Goal: Information Seeking & Learning: Learn about a topic

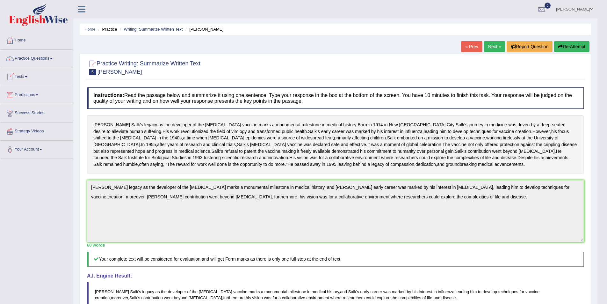
click at [51, 61] on link "Practice Questions" at bounding box center [36, 58] width 73 height 16
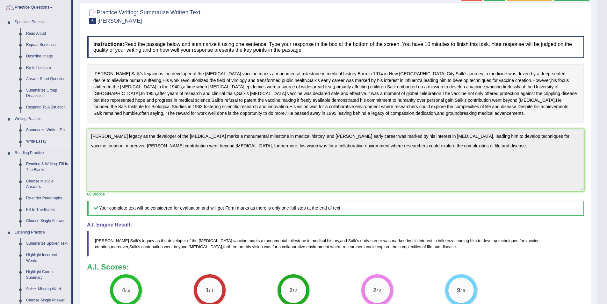
scroll to position [159, 0]
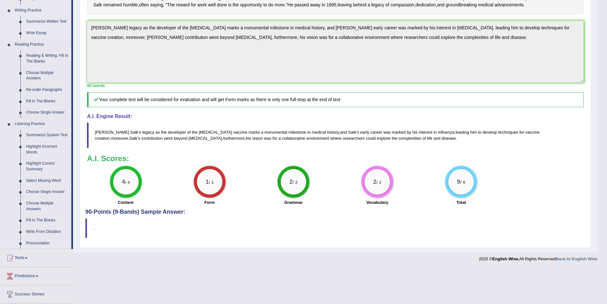
click at [42, 30] on link "Write Essay" at bounding box center [47, 32] width 48 height 11
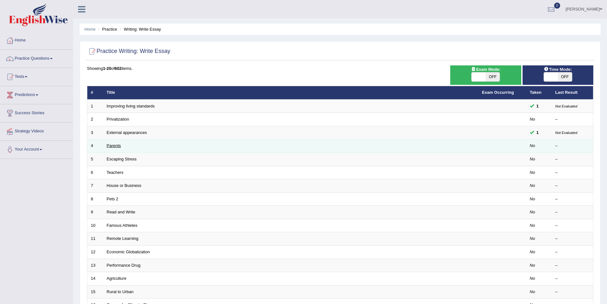
click at [112, 148] on link "Parents" at bounding box center [114, 145] width 14 height 5
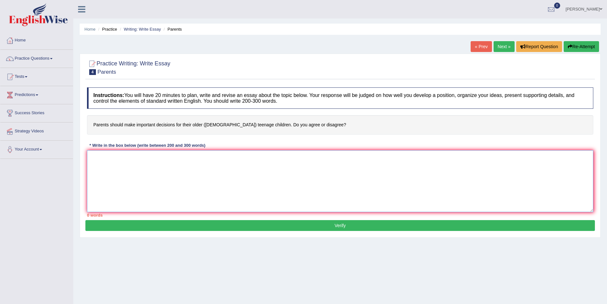
click at [197, 158] on textarea at bounding box center [340, 181] width 507 height 62
type textarea "The increas"
click at [87, 30] on link "Home" at bounding box center [89, 29] width 11 height 5
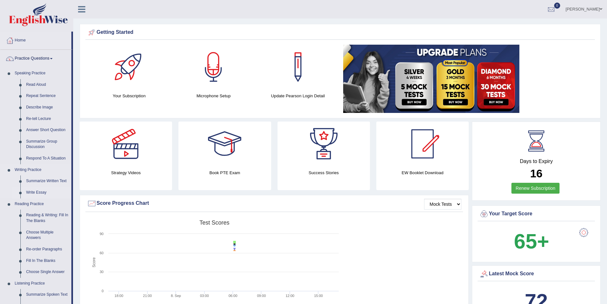
click at [40, 191] on link "Write Essay" at bounding box center [47, 192] width 48 height 11
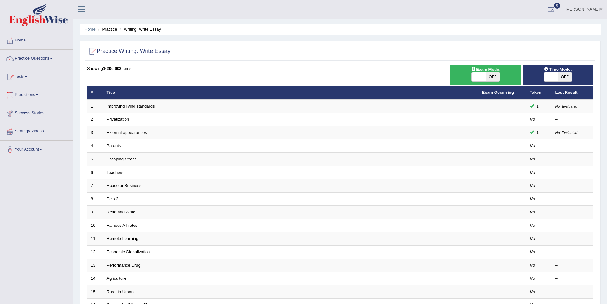
click at [552, 73] on span at bounding box center [551, 76] width 14 height 9
checkbox input "true"
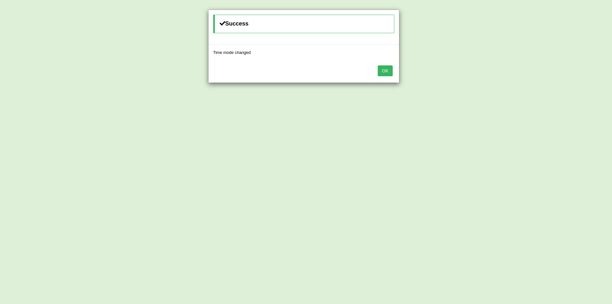
click at [391, 70] on button "OK" at bounding box center [385, 70] width 15 height 11
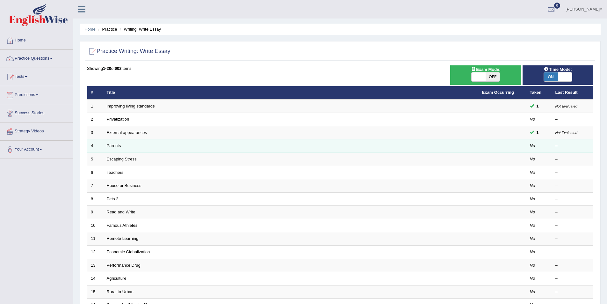
click at [114, 149] on td "Parents" at bounding box center [291, 145] width 376 height 13
click at [114, 145] on link "Parents" at bounding box center [114, 145] width 14 height 5
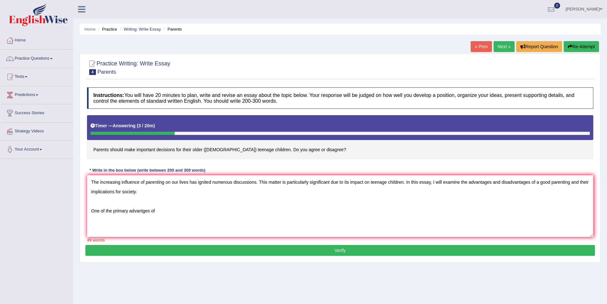
click at [404, 184] on textarea "The increasing influence of parenting on our lives has ignited numerous discuss…" at bounding box center [340, 206] width 507 height 62
click at [177, 211] on textarea "The increasing influence of parenting on our lives has ignited numerous discuss…" at bounding box center [340, 206] width 507 height 62
drag, startPoint x: 143, startPoint y: 209, endPoint x: 147, endPoint y: 210, distance: 4.0
click at [143, 209] on textarea "The increasing influence of parenting on our lives has ignited numerous discuss…" at bounding box center [340, 206] width 507 height 62
click at [188, 211] on textarea "The increasing influence of parenting on our lives has ignited numerous discuss…" at bounding box center [340, 206] width 507 height 62
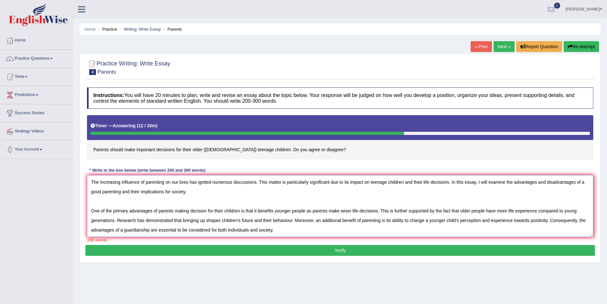
scroll to position [15, 0]
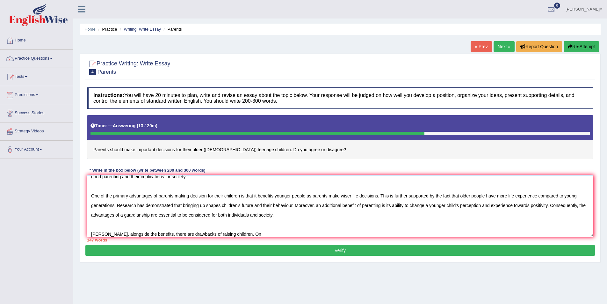
click at [201, 235] on textarea "The increasing influence of parenting on our lives has ignited numerous discuss…" at bounding box center [340, 206] width 507 height 62
click at [239, 236] on textarea "The increasing influence of parenting on our lives has ignited numerous discuss…" at bounding box center [340, 206] width 507 height 62
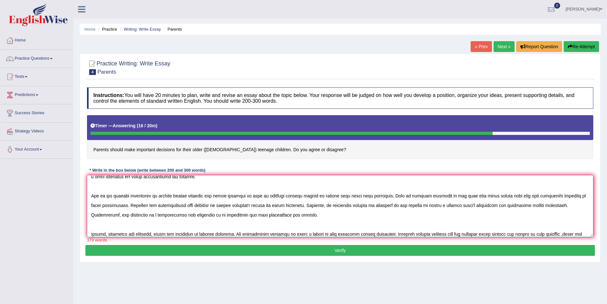
click at [540, 236] on textarea at bounding box center [340, 206] width 507 height 62
drag, startPoint x: 561, startPoint y: 235, endPoint x: 576, endPoint y: 240, distance: 15.3
click at [561, 235] on textarea at bounding box center [340, 206] width 507 height 62
drag, startPoint x: 584, startPoint y: 232, endPoint x: 600, endPoint y: 239, distance: 16.5
click at [584, 232] on textarea at bounding box center [340, 206] width 507 height 62
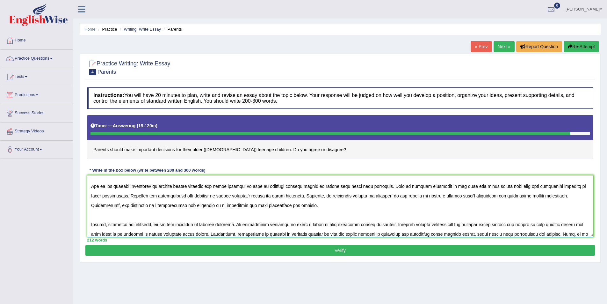
scroll to position [34, 0]
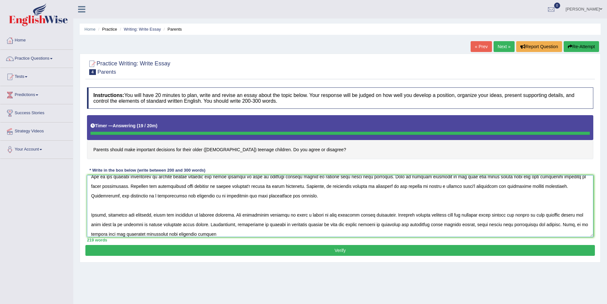
type textarea "The increasing influence of parenting on our lives has ignited numerous discuss…"
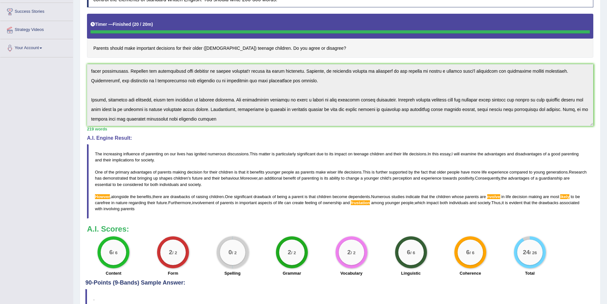
scroll to position [137, 0]
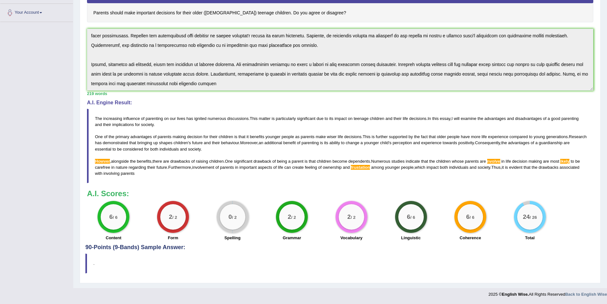
click at [96, 119] on span "The" at bounding box center [98, 118] width 7 height 5
drag, startPoint x: 96, startPoint y: 119, endPoint x: 99, endPoint y: 125, distance: 7.0
click at [103, 127] on blockquote "The increasing influence of parenting on our lives has ignited numerous discuss…" at bounding box center [340, 146] width 507 height 74
click at [97, 119] on span "The" at bounding box center [98, 118] width 7 height 5
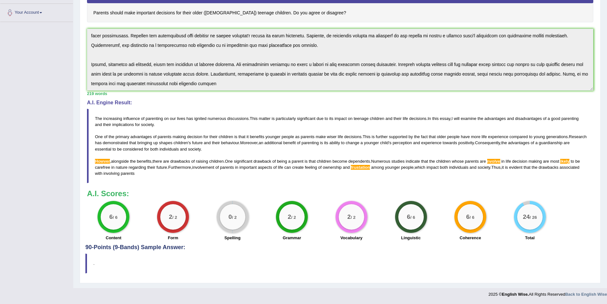
drag, startPoint x: 97, startPoint y: 119, endPoint x: 112, endPoint y: 138, distance: 24.5
click at [109, 134] on blockquote "The increasing influence of parenting on our lives has ignited numerous discuss…" at bounding box center [340, 146] width 507 height 74
click at [113, 138] on span "the" at bounding box center [112, 136] width 6 height 5
click at [569, 139] on span "Research" at bounding box center [578, 136] width 18 height 5
click at [97, 119] on span "The" at bounding box center [98, 118] width 7 height 5
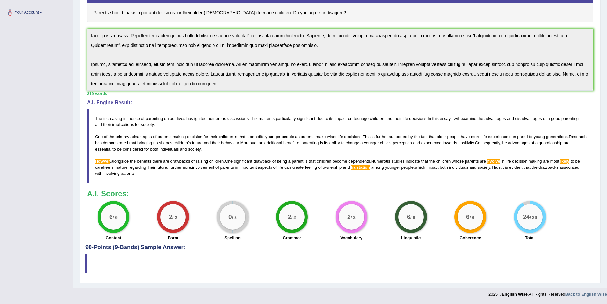
drag, startPoint x: 97, startPoint y: 119, endPoint x: 134, endPoint y: 138, distance: 42.2
click at [136, 142] on blockquote "The increasing influence of parenting on our lives has ignited numerous discuss…" at bounding box center [340, 146] width 507 height 74
click at [136, 139] on span "advantages" at bounding box center [140, 136] width 21 height 5
click at [137, 139] on span "advantages" at bounding box center [140, 136] width 21 height 5
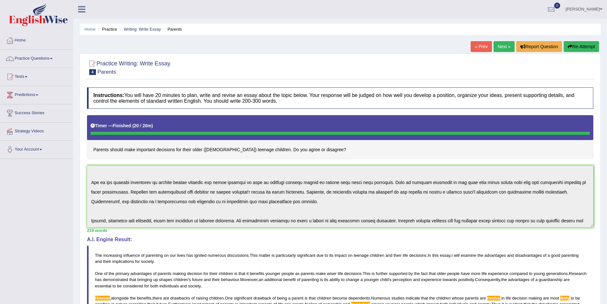
scroll to position [0, 0]
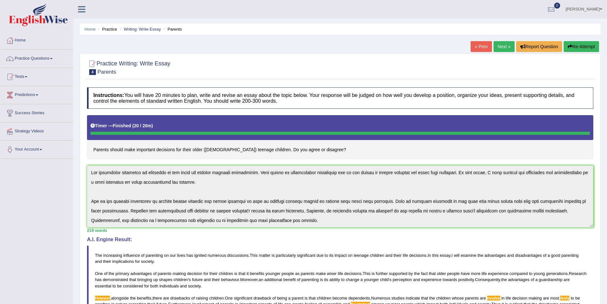
click at [171, 135] on div "Timer — Finished ( 20 / 20m ) Skip" at bounding box center [340, 127] width 507 height 25
click at [87, 31] on link "Home" at bounding box center [89, 29] width 11 height 5
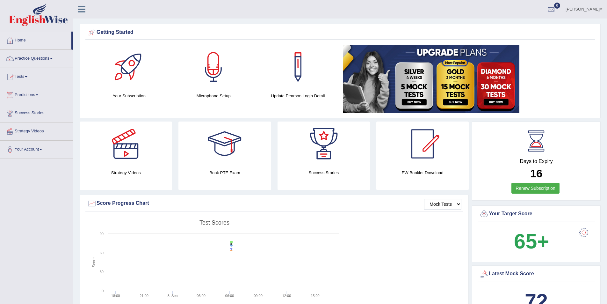
click at [30, 75] on link "Tests" at bounding box center [36, 76] width 73 height 16
click at [38, 56] on link "Practice Questions" at bounding box center [36, 58] width 73 height 16
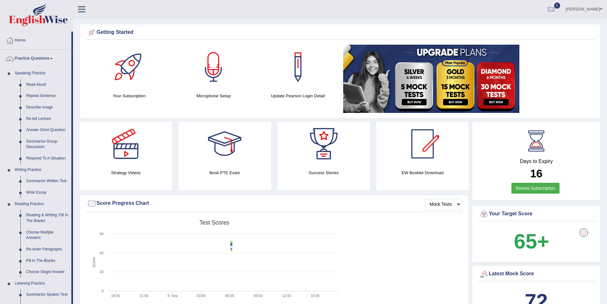
click at [38, 193] on link "Write Essay" at bounding box center [47, 192] width 48 height 11
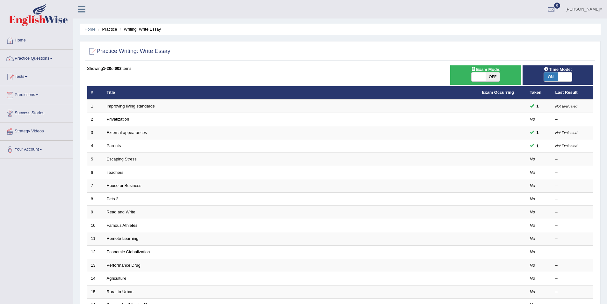
click at [550, 76] on span "ON" at bounding box center [551, 76] width 14 height 9
checkbox input "false"
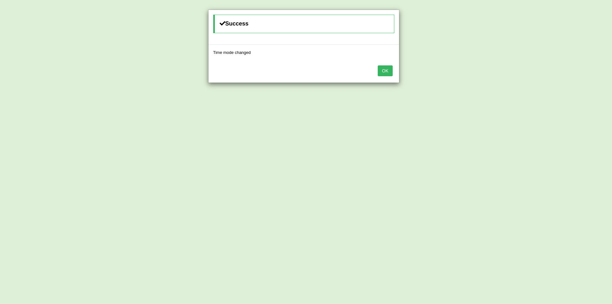
click at [386, 69] on button "OK" at bounding box center [385, 70] width 15 height 11
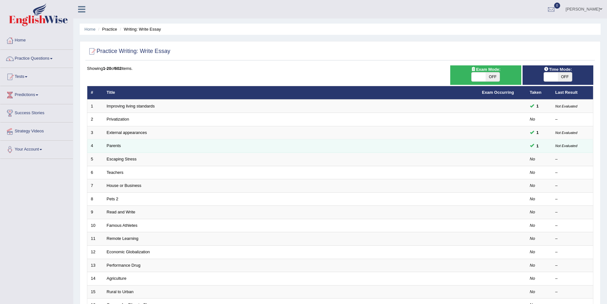
click at [126, 146] on td "Parents" at bounding box center [291, 145] width 376 height 13
click at [110, 145] on link "Parents" at bounding box center [114, 145] width 14 height 5
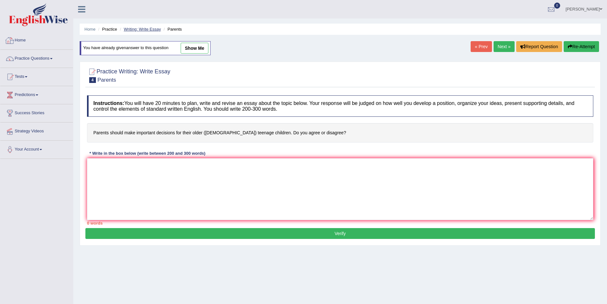
click at [141, 31] on link "Writing: Write Essay" at bounding box center [142, 29] width 37 height 5
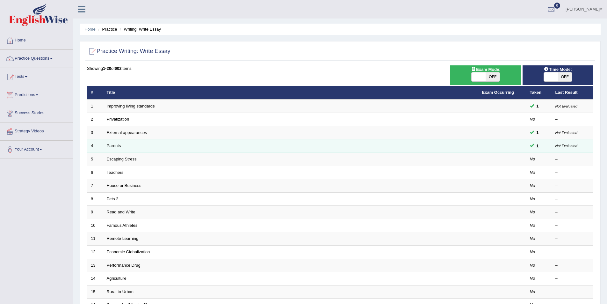
click at [562, 144] on small "Not Evaluated" at bounding box center [567, 146] width 22 height 4
click at [562, 147] on small "Not Evaluated" at bounding box center [567, 146] width 22 height 4
click at [532, 144] on span at bounding box center [532, 145] width 4 height 4
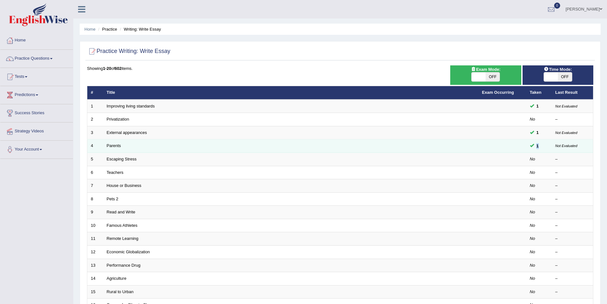
click at [540, 149] on span "1" at bounding box center [537, 146] width 7 height 7
click at [558, 145] on small "Not Evaluated" at bounding box center [567, 146] width 22 height 4
click at [544, 145] on td "1" at bounding box center [540, 145] width 26 height 13
click at [539, 148] on span "1" at bounding box center [537, 146] width 7 height 7
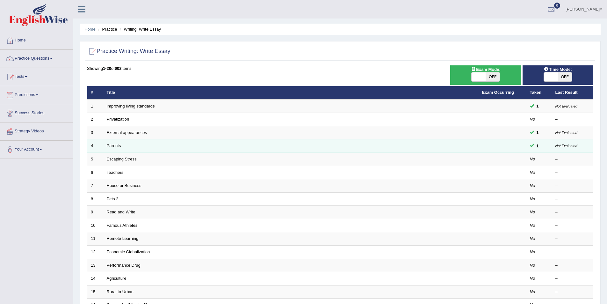
click at [537, 148] on span "1" at bounding box center [537, 146] width 7 height 7
click at [528, 148] on td "1" at bounding box center [540, 145] width 26 height 13
click at [532, 145] on span at bounding box center [532, 145] width 4 height 4
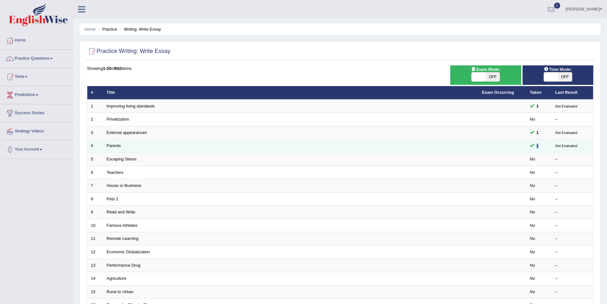
click at [545, 143] on td "1" at bounding box center [540, 145] width 26 height 13
click at [130, 146] on td "Parents" at bounding box center [291, 145] width 376 height 13
click at [102, 145] on td "4" at bounding box center [95, 145] width 16 height 13
click at [110, 145] on link "Parents" at bounding box center [114, 145] width 14 height 5
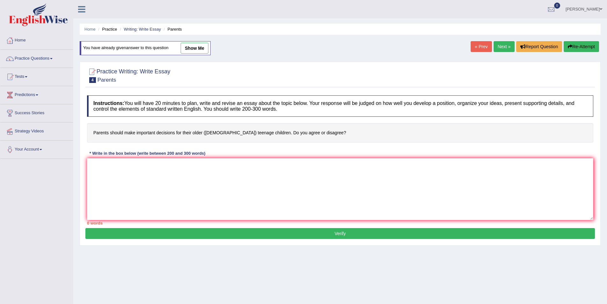
click at [196, 46] on link "show me" at bounding box center [195, 48] width 28 height 11
type textarea "The increasing influence of parenting on our lives has ignited numerous discuss…"
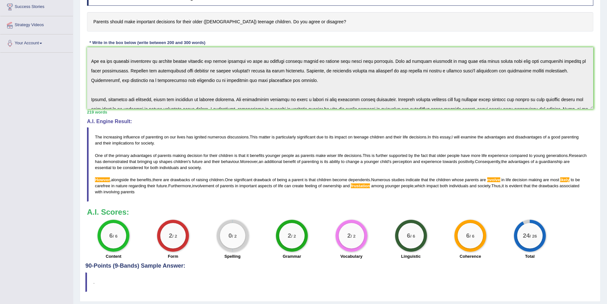
scroll to position [38, 0]
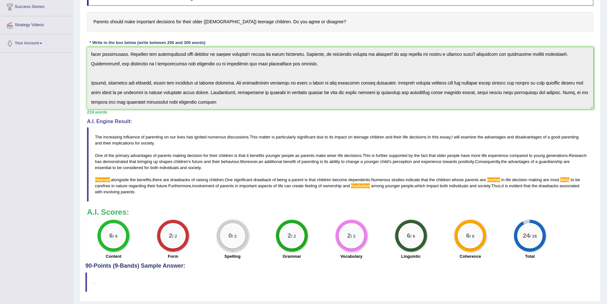
click at [222, 121] on div "Instructions: You will have 20 minutes to plan, write and revise an essay about…" at bounding box center [340, 122] width 510 height 282
click at [288, 117] on div "Instructions: You will have 20 minutes to plan, write and revise an essay about…" at bounding box center [340, 122] width 510 height 282
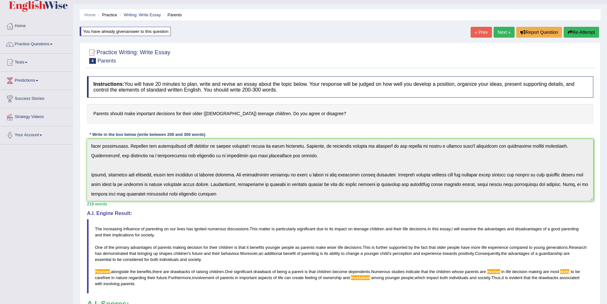
scroll to position [0, 0]
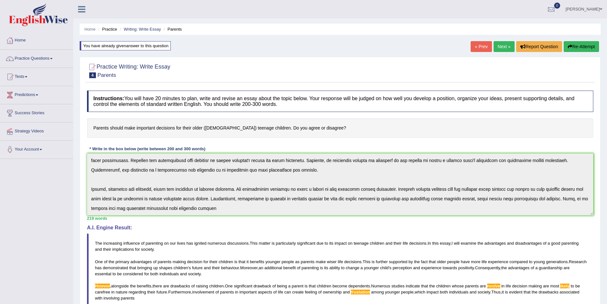
click at [581, 44] on button "Re-Attempt" at bounding box center [581, 46] width 35 height 11
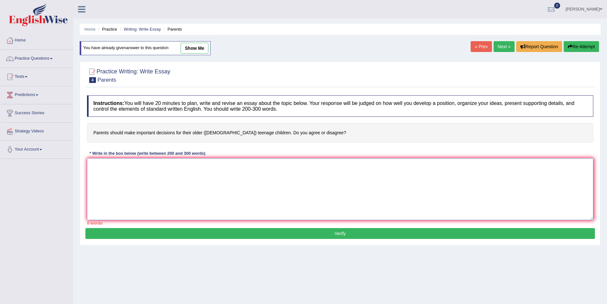
drag, startPoint x: 199, startPoint y: 164, endPoint x: 194, endPoint y: 154, distance: 11.4
click at [199, 164] on textarea at bounding box center [340, 189] width 507 height 62
paste textarea "The increasing influence of parenting on our lives has ignited numerous discuss…"
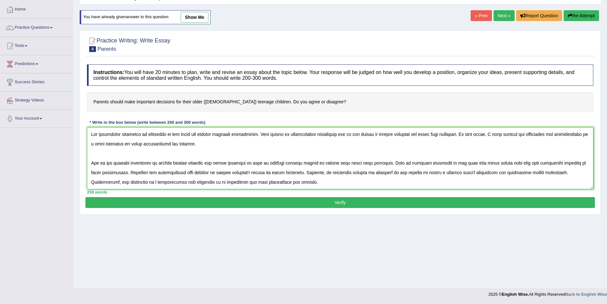
drag, startPoint x: 92, startPoint y: 135, endPoint x: 128, endPoint y: 137, distance: 36.7
click at [92, 135] on textarea at bounding box center [340, 158] width 507 height 62
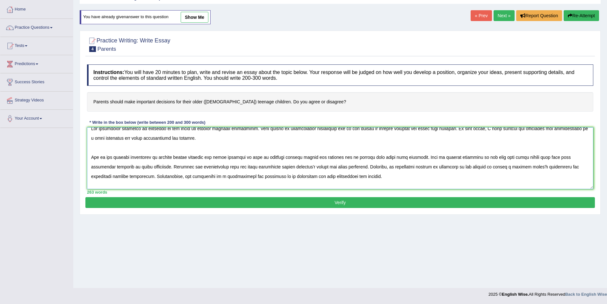
scroll to position [15, 0]
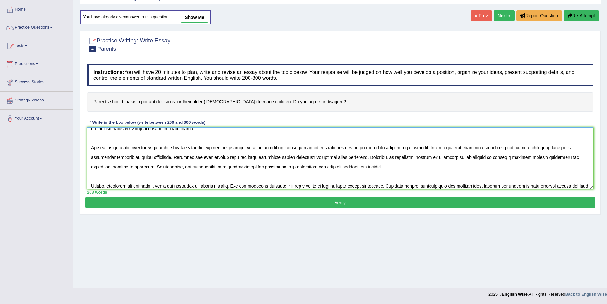
click at [100, 186] on textarea at bounding box center [340, 158] width 507 height 62
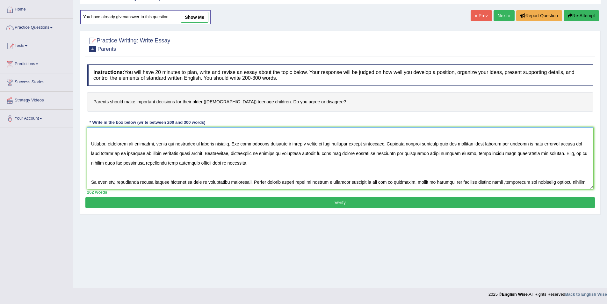
scroll to position [63, 0]
type textarea "The increasing influence of parenting on our lives has ignited numerous discuss…"
click at [167, 200] on button "Verify" at bounding box center [340, 202] width 510 height 11
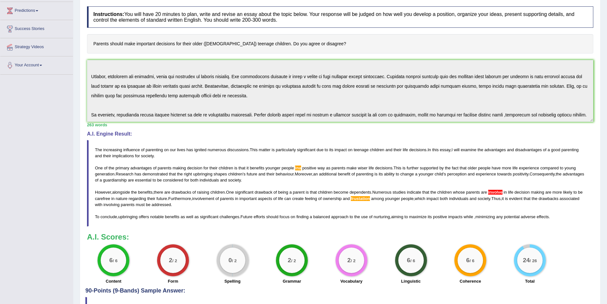
scroll to position [128, 0]
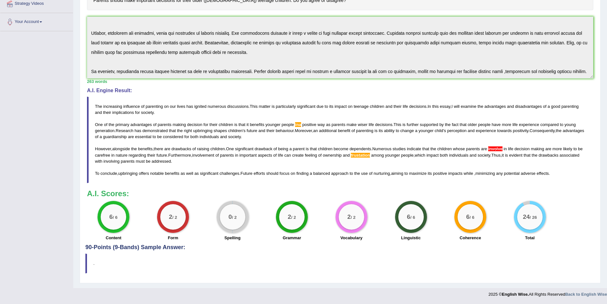
click at [371, 158] on blockquote "The increasing influence of parenting on our lives has ignited numerous discuss…" at bounding box center [340, 140] width 507 height 86
click at [370, 154] on span "frustation" at bounding box center [360, 155] width 19 height 5
click at [298, 125] on span "ina" at bounding box center [298, 124] width 6 height 5
click at [497, 149] on span "involve" at bounding box center [495, 148] width 14 height 5
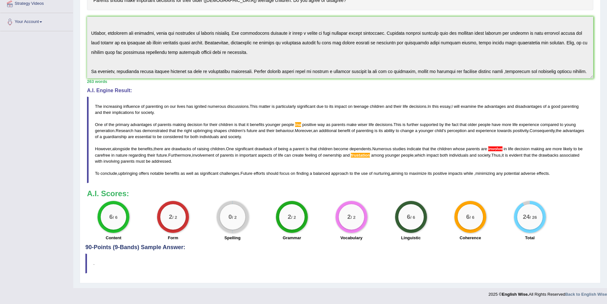
click at [494, 148] on span "involve" at bounding box center [495, 148] width 14 height 5
click at [164, 122] on blockquote "The increasing influence of parenting on our lives has ignited numerous discuss…" at bounding box center [340, 140] width 507 height 86
click at [298, 125] on span "ina" at bounding box center [298, 124] width 6 height 5
click at [368, 155] on span "frustation" at bounding box center [360, 155] width 19 height 5
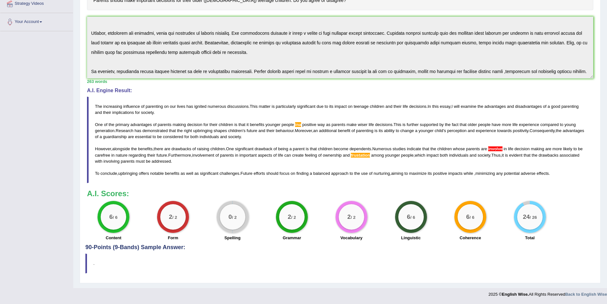
click at [368, 155] on span "frustation" at bounding box center [360, 155] width 19 height 5
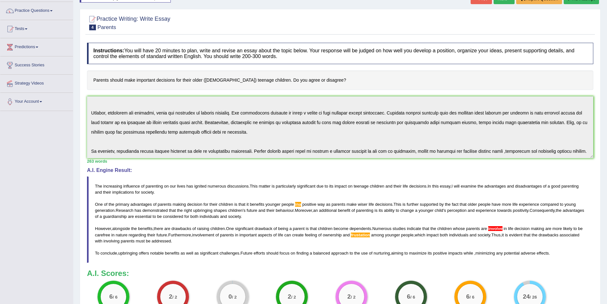
scroll to position [0, 0]
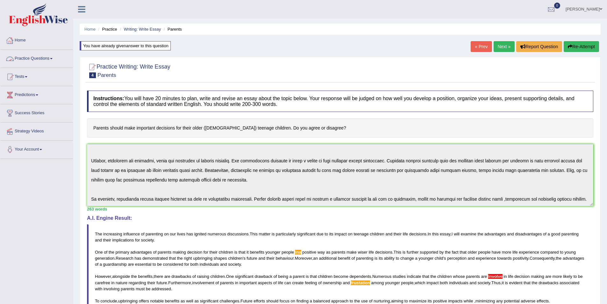
click at [111, 30] on li "Practice" at bounding box center [107, 29] width 20 height 6
click at [21, 39] on link "Home" at bounding box center [36, 40] width 73 height 16
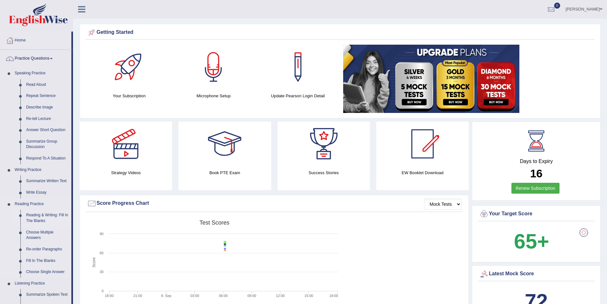
click at [40, 211] on link "Reading & Writing: Fill In The Blanks" at bounding box center [47, 217] width 48 height 17
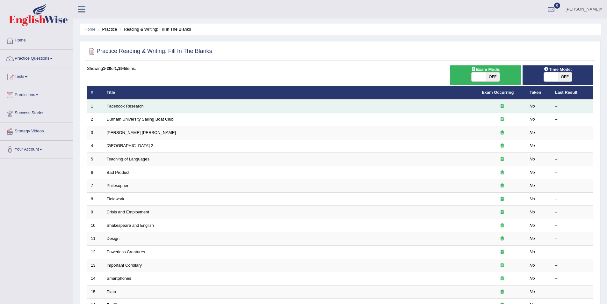
click at [136, 106] on link "Facebook Research" at bounding box center [125, 106] width 37 height 5
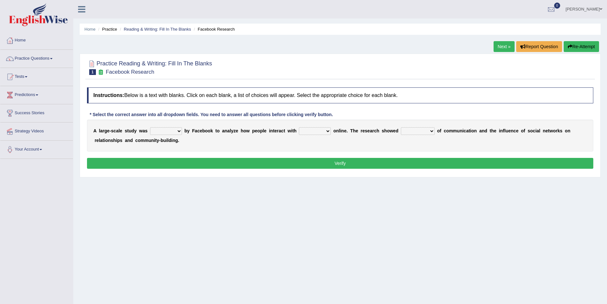
click at [177, 132] on select "surveyed had asked made" at bounding box center [166, 131] width 32 height 8
select select "surveyed"
click at [150, 127] on select "surveyed had asked made" at bounding box center [166, 131] width 32 height 8
click at [327, 131] on select "together all each other another" at bounding box center [315, 131] width 32 height 8
select select "each other"
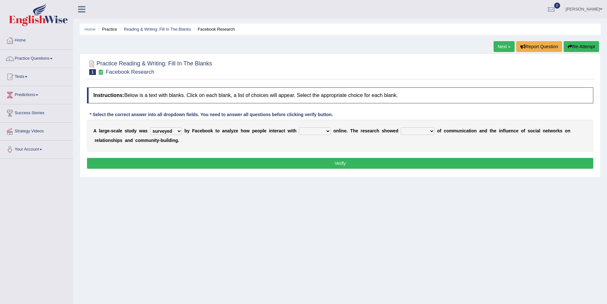
click at [299, 127] on select "together all each other another" at bounding box center [315, 131] width 32 height 8
click at [430, 132] on select "advantages standards fellowships patterns" at bounding box center [418, 131] width 34 height 8
select select "patterns"
click at [401, 127] on select "advantages standards fellowships patterns" at bounding box center [418, 131] width 34 height 8
click at [381, 159] on button "Verify" at bounding box center [340, 163] width 507 height 11
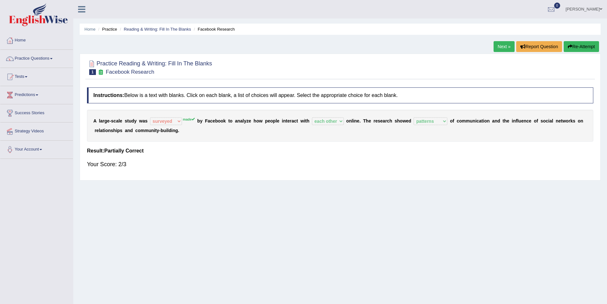
click at [504, 42] on link "Next »" at bounding box center [504, 46] width 21 height 11
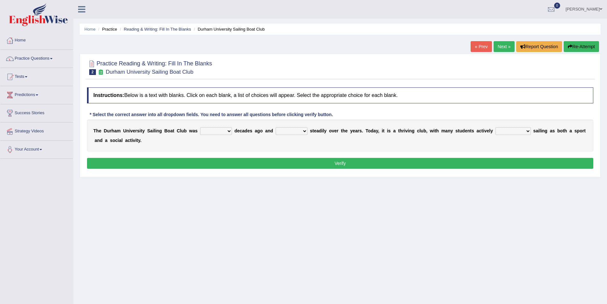
click at [226, 132] on select "found fund founded find" at bounding box center [216, 131] width 32 height 8
select select "found"
click at [200, 127] on select "found fund founded find" at bounding box center [216, 131] width 32 height 8
click at [302, 131] on select "grow growing has grown grown" at bounding box center [292, 131] width 32 height 8
select select "has grown"
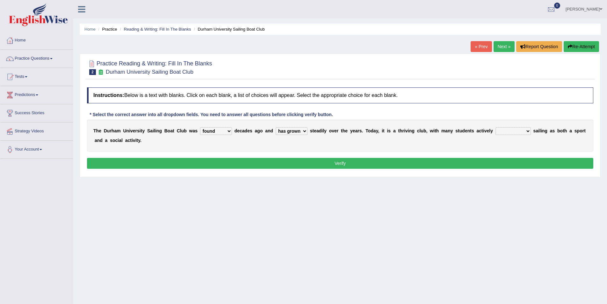
click at [276, 127] on select "grow growing has grown grown" at bounding box center [292, 131] width 32 height 8
click at [529, 129] on select "enjoy enjoyed are enjoying enjoying" at bounding box center [513, 131] width 35 height 8
select select "enjoying"
click at [496, 127] on select "enjoy enjoyed are enjoying enjoying" at bounding box center [513, 131] width 35 height 8
click at [461, 172] on div "Instructions: Below is a text with blanks. Click on each blank, a list of choic…" at bounding box center [340, 129] width 510 height 90
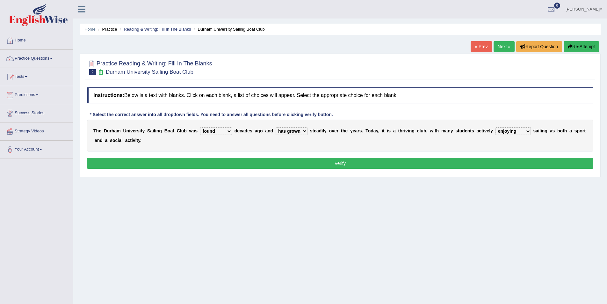
click at [459, 166] on button "Verify" at bounding box center [340, 163] width 507 height 11
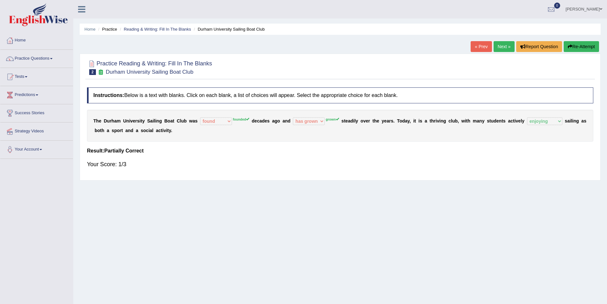
click at [581, 49] on button "Re-Attempt" at bounding box center [581, 46] width 35 height 11
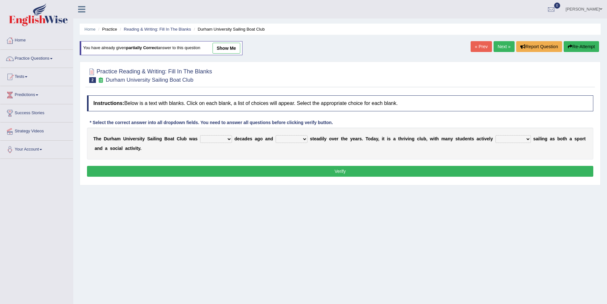
click at [228, 136] on select "found fund founded find" at bounding box center [216, 139] width 32 height 8
select select "founded"
click at [200, 135] on select "found fund founded find" at bounding box center [216, 139] width 32 height 8
click at [305, 140] on select "grow growing has grown grown" at bounding box center [292, 139] width 32 height 8
select select "grown"
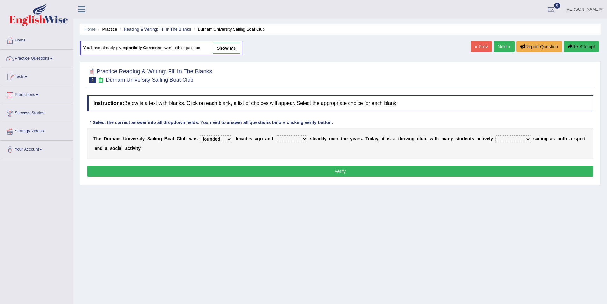
click at [276, 135] on select "grow growing has grown grown" at bounding box center [292, 139] width 32 height 8
click at [527, 134] on div "T h e D u r h a m U n i v e r s i t y S a i l i n g B o a t C l u b w a s found…" at bounding box center [340, 144] width 507 height 32
click at [523, 139] on select "enjoy enjoyed are enjoying enjoying" at bounding box center [513, 139] width 35 height 8
select select "enjoying"
click at [496, 135] on select "enjoy enjoyed are enjoying enjoying" at bounding box center [513, 139] width 35 height 8
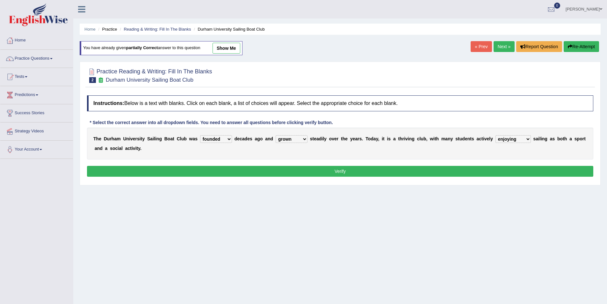
click at [416, 166] on button "Verify" at bounding box center [340, 171] width 507 height 11
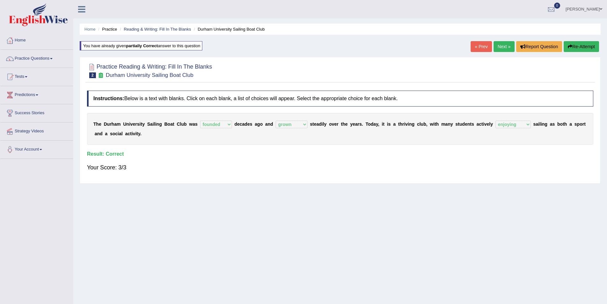
click at [504, 46] on link "Next »" at bounding box center [504, 46] width 21 height 11
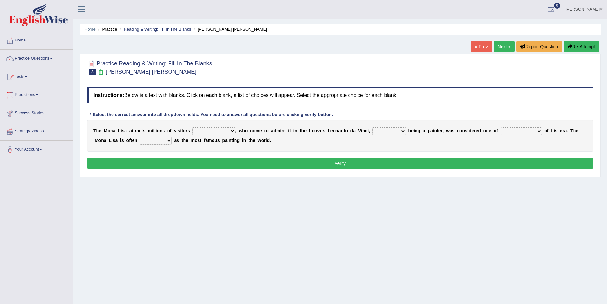
click at [232, 131] on select "around the year the all year all year round per year" at bounding box center [214, 131] width 43 height 8
select select "all year round"
click at [193, 127] on select "around the year the all year all year round per year" at bounding box center [214, 131] width 43 height 8
click at [405, 132] on select "rather than as much as as well as as long as" at bounding box center [389, 131] width 33 height 8
click at [373, 127] on select "rather than as much as as well as as long as" at bounding box center [389, 131] width 33 height 8
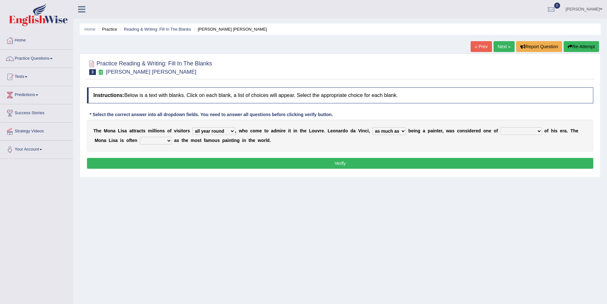
click at [405, 130] on select "rather than as much as as well as as long as" at bounding box center [389, 131] width 33 height 8
click at [373, 127] on select "rather than as much as as well as as long as" at bounding box center [389, 131] width 33 height 8
click at [537, 133] on select "better artists artist the better artist the best artists" at bounding box center [521, 131] width 41 height 8
click at [405, 130] on select "rather than as much as as well as as long as" at bounding box center [389, 131] width 33 height 8
select select "as much as"
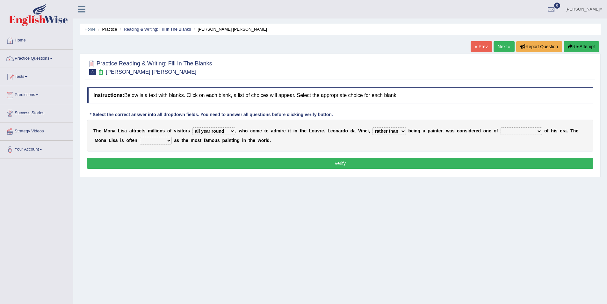
click at [373, 127] on select "rather than as much as as well as as long as" at bounding box center [389, 131] width 33 height 8
click at [536, 129] on select "better artists artist the better artist the best artists" at bounding box center [521, 131] width 41 height 8
select select "the best artists"
click at [501, 127] on select "better artists artist the better artist the best artists" at bounding box center [521, 131] width 41 height 8
click at [167, 141] on select "classified suggested predicted described" at bounding box center [156, 141] width 32 height 8
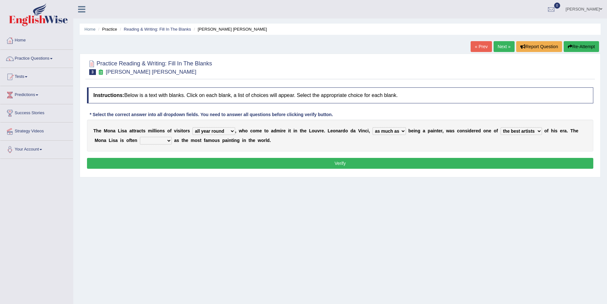
select select "described"
click at [140, 137] on select "classified suggested predicted described" at bounding box center [156, 141] width 32 height 8
click at [184, 157] on div "Instructions: Below is a text with blanks. Click on each blank, a list of choic…" at bounding box center [340, 129] width 510 height 90
click at [183, 161] on button "Verify" at bounding box center [340, 163] width 507 height 11
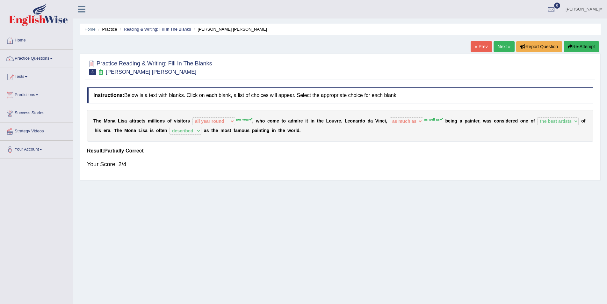
click at [574, 48] on button "Re-Attempt" at bounding box center [581, 46] width 35 height 11
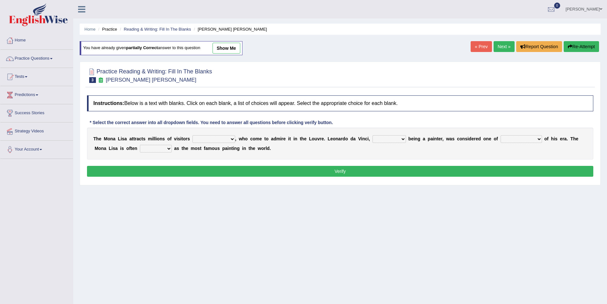
click at [229, 138] on select "around the year the all year all year round per year" at bounding box center [214, 139] width 43 height 8
select select "around the year"
click at [193, 135] on select "around the year the all year all year round per year" at bounding box center [214, 139] width 43 height 8
click at [402, 139] on select "rather than as much as as well as as long as" at bounding box center [389, 139] width 33 height 8
select select "as well as"
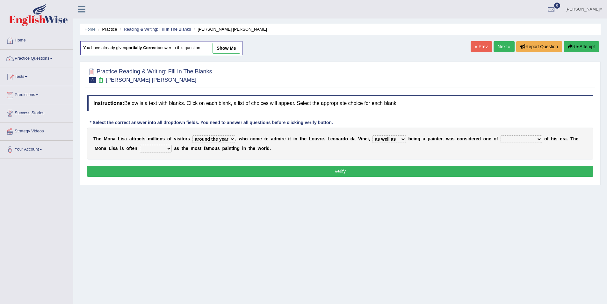
click at [373, 135] on select "rather than as much as as well as as long as" at bounding box center [389, 139] width 33 height 8
click at [534, 137] on select "better artists artist the better artist the best artists" at bounding box center [521, 139] width 41 height 8
select select "the best artists"
click at [501, 135] on select "better artists artist the better artist the best artists" at bounding box center [521, 139] width 41 height 8
click at [168, 149] on select "classified suggested predicted described" at bounding box center [156, 149] width 32 height 8
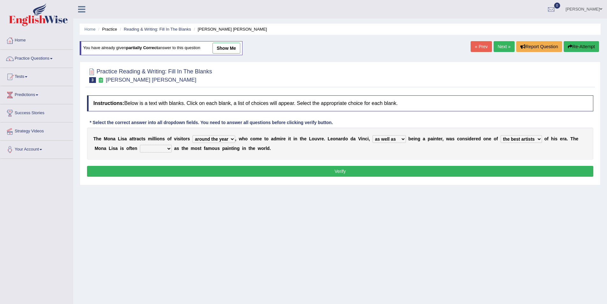
select select "described"
click at [140, 145] on select "classified suggested predicted described" at bounding box center [156, 149] width 32 height 8
click at [173, 168] on button "Verify" at bounding box center [340, 171] width 507 height 11
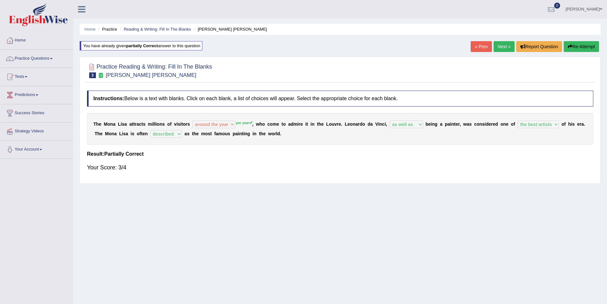
click at [503, 48] on link "Next »" at bounding box center [504, 46] width 21 height 11
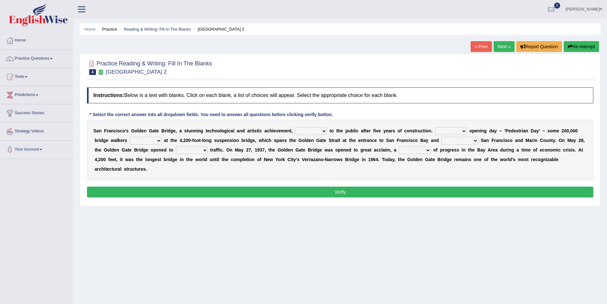
click at [325, 131] on select "opens closes appears equals" at bounding box center [311, 131] width 32 height 8
select select "closes"
click at [295, 127] on select "opens closes appears equals" at bounding box center [311, 131] width 32 height 8
click at [464, 130] on select "On During Since When" at bounding box center [451, 131] width 32 height 8
click at [435, 127] on select "On During Since When" at bounding box center [451, 131] width 32 height 8
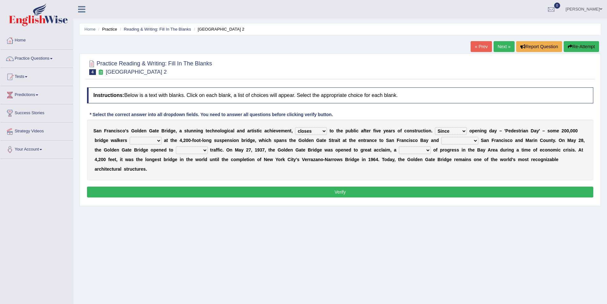
click at [463, 131] on select "On During Since When" at bounding box center [451, 131] width 32 height 8
select select "On"
click at [435, 127] on select "On During Since When" at bounding box center [451, 131] width 32 height 8
click at [154, 140] on select "stationed looked marveled laughed" at bounding box center [146, 141] width 32 height 8
select select "marveled"
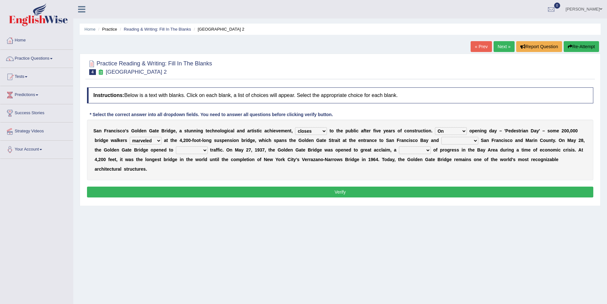
click at [130, 137] on select "stationed looked marveled laughed" at bounding box center [146, 141] width 32 height 8
click at [474, 140] on select "separates connects channels differentiates" at bounding box center [460, 141] width 37 height 8
select select "connects"
click at [442, 137] on select "separates connects channels differentiates" at bounding box center [460, 141] width 37 height 8
click at [203, 150] on select "aquatic vehicular airborne watertight" at bounding box center [192, 150] width 32 height 8
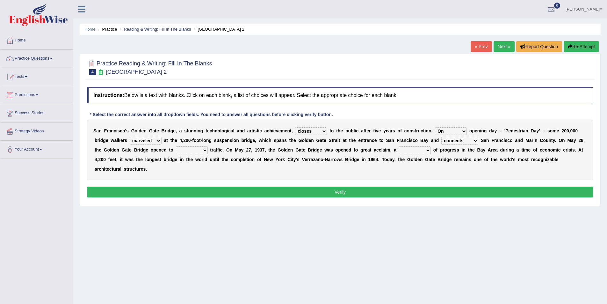
select select "vehicular"
click at [176, 146] on select "aquatic vehicular airborne watertight" at bounding box center [192, 150] width 32 height 8
click at [424, 154] on div "S a n F r a n c i s c o ' s G o l d e n G a t e B r i d g e , a s t u n n i n g…" at bounding box center [340, 150] width 507 height 61
click at [429, 149] on select "denial symbol technique yield" at bounding box center [415, 150] width 32 height 8
click at [399, 146] on select "denial symbol technique yield" at bounding box center [415, 150] width 32 height 8
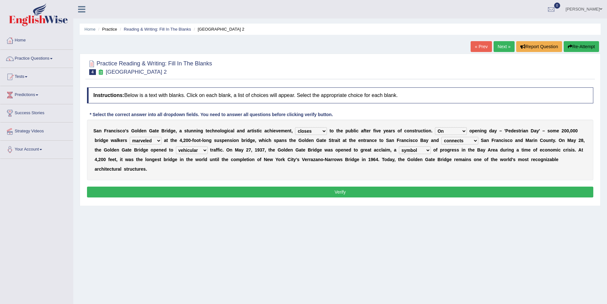
click at [426, 148] on select "denial symbol technique yield" at bounding box center [415, 150] width 32 height 8
select select "yield"
click at [399, 146] on select "denial symbol technique yield" at bounding box center [415, 150] width 32 height 8
click at [385, 187] on button "Verify" at bounding box center [340, 192] width 507 height 11
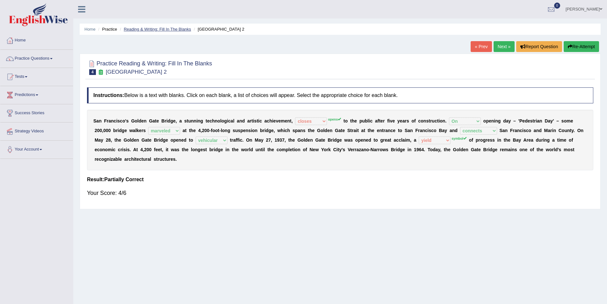
click at [134, 27] on link "Reading & Writing: Fill In The Blanks" at bounding box center [157, 29] width 67 height 5
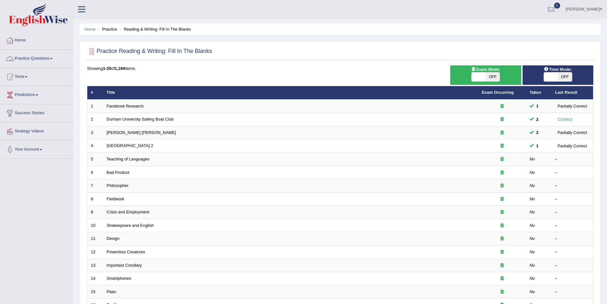
click at [37, 60] on link "Practice Questions" at bounding box center [36, 58] width 73 height 16
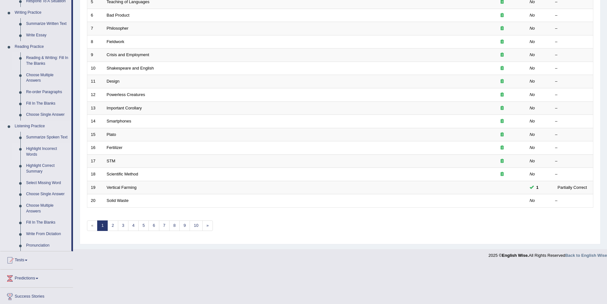
scroll to position [143, 0]
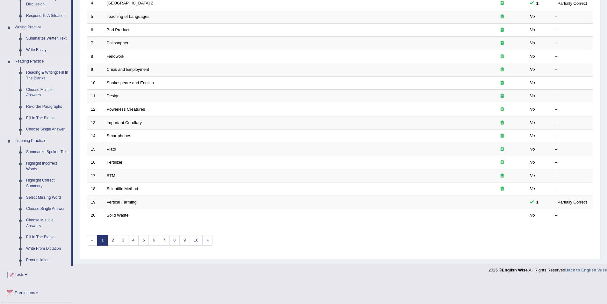
click at [36, 93] on link "Choose Multiple Answers" at bounding box center [47, 92] width 48 height 17
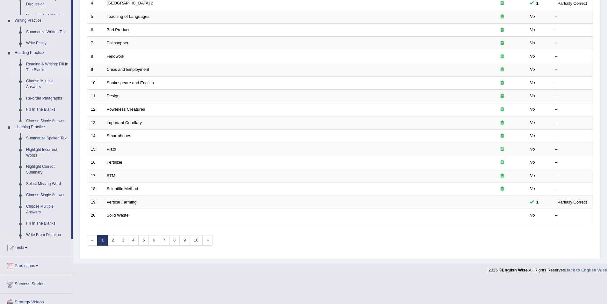
scroll to position [118, 0]
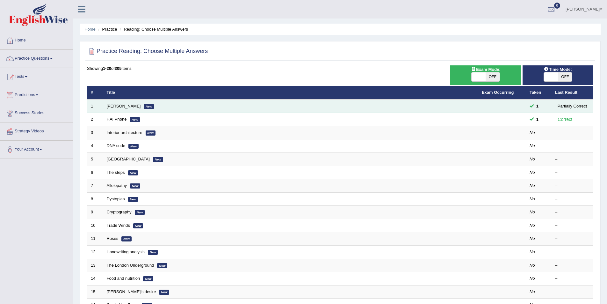
click at [125, 104] on link "[PERSON_NAME]" at bounding box center [124, 106] width 34 height 5
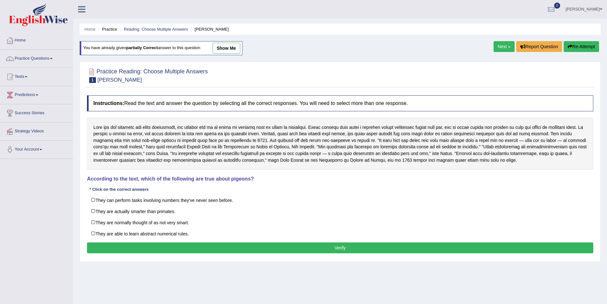
click at [503, 48] on link "Next »" at bounding box center [504, 46] width 21 height 11
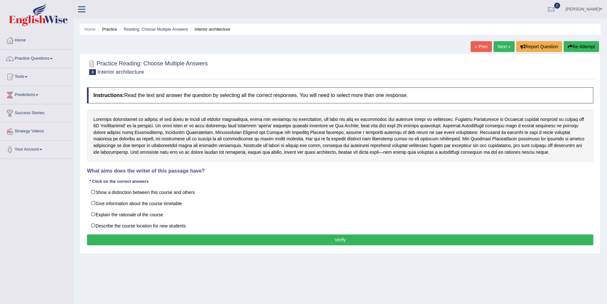
click at [496, 43] on link "Next »" at bounding box center [504, 46] width 21 height 11
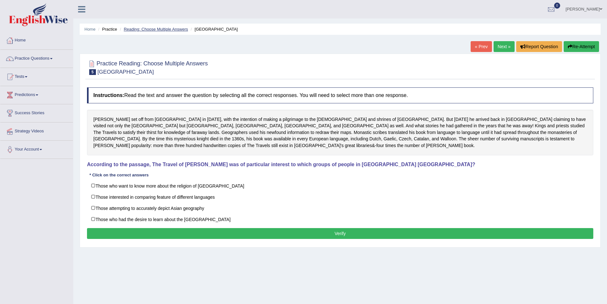
click at [141, 30] on link "Reading: Choose Multiple Answers" at bounding box center [156, 29] width 64 height 5
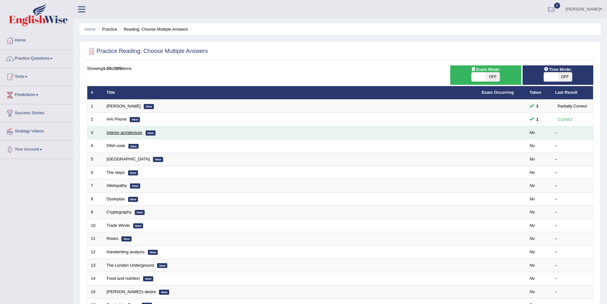
click at [134, 130] on link "Interior architecture" at bounding box center [125, 132] width 36 height 5
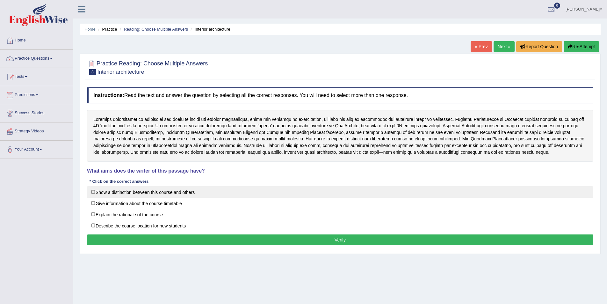
click at [176, 192] on label "Show a distinction between this course and others" at bounding box center [340, 191] width 507 height 11
checkbox input "true"
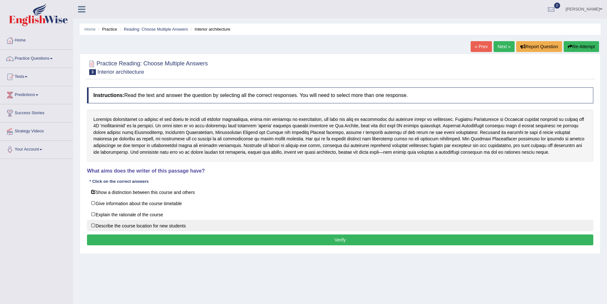
click at [150, 227] on label "Describe the course location for new students" at bounding box center [340, 225] width 507 height 11
checkbox input "true"
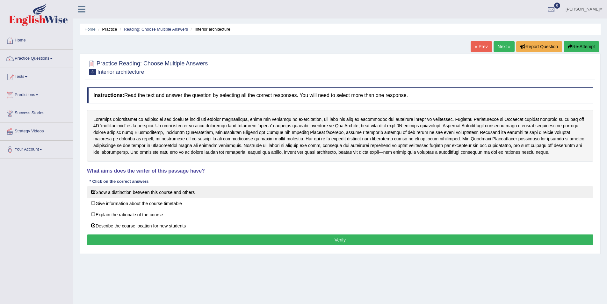
click at [94, 192] on label "Show a distinction between this course and others" at bounding box center [340, 191] width 507 height 11
checkbox input "false"
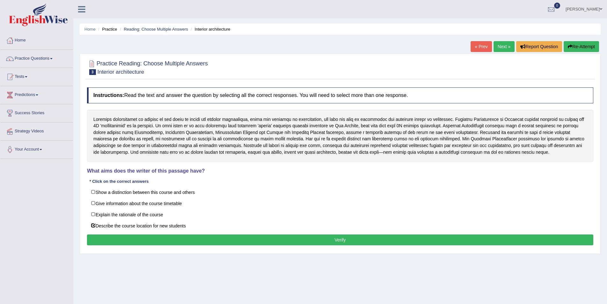
click at [179, 239] on button "Verify" at bounding box center [340, 239] width 507 height 11
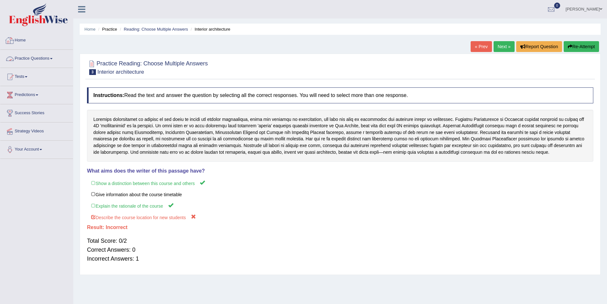
click at [32, 58] on link "Practice Questions" at bounding box center [36, 58] width 73 height 16
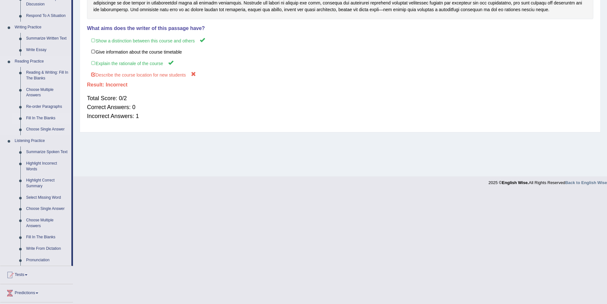
scroll to position [196, 0]
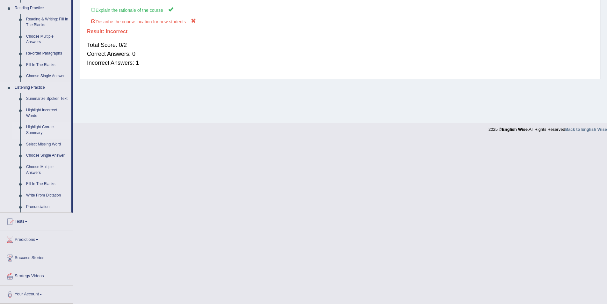
click at [37, 128] on link "Highlight Correct Summary" at bounding box center [47, 129] width 48 height 17
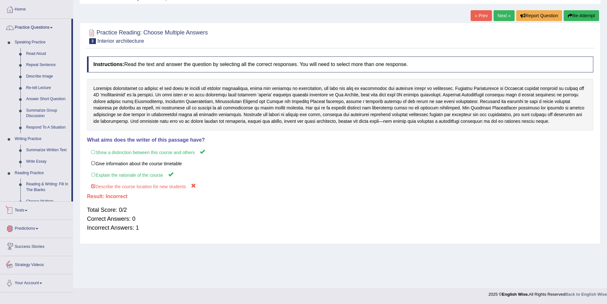
scroll to position [43, 0]
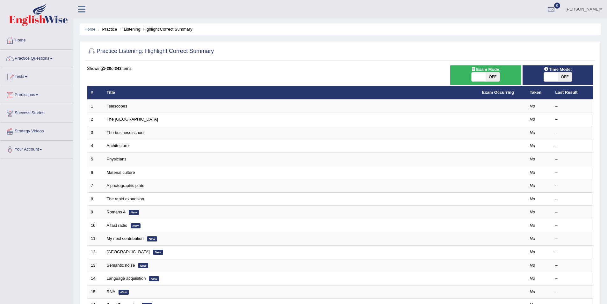
click at [121, 108] on link "Telescopes" at bounding box center [117, 106] width 21 height 5
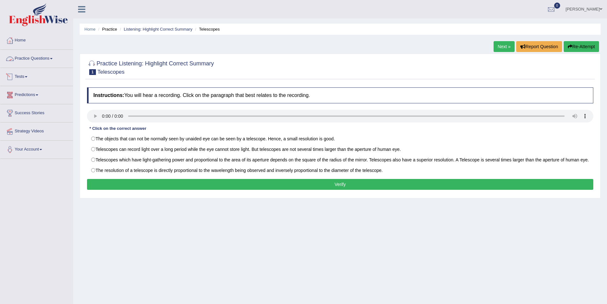
click at [40, 62] on link "Practice Questions" at bounding box center [36, 58] width 73 height 16
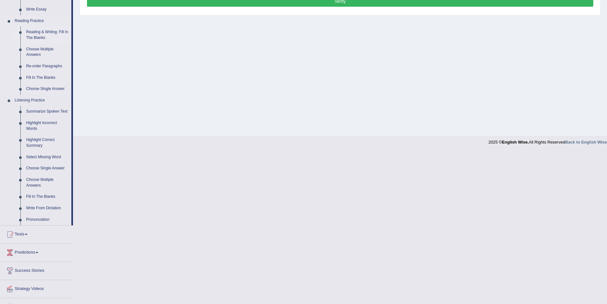
scroll to position [196, 0]
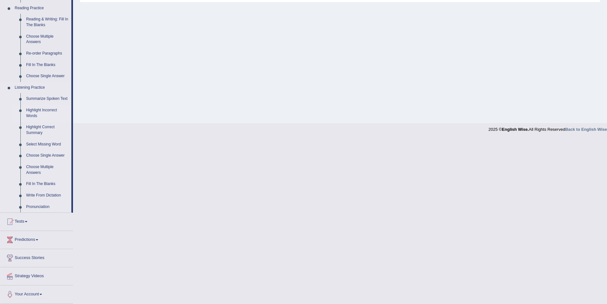
click at [33, 113] on link "Highlight Incorrect Words" at bounding box center [47, 113] width 48 height 17
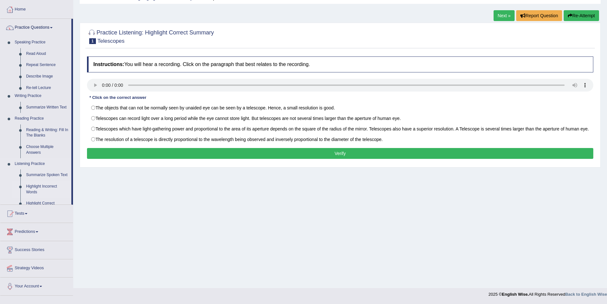
scroll to position [31, 0]
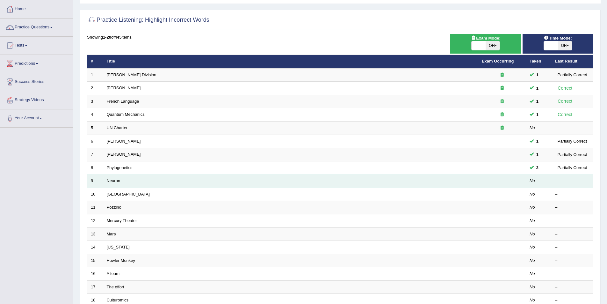
scroll to position [53, 0]
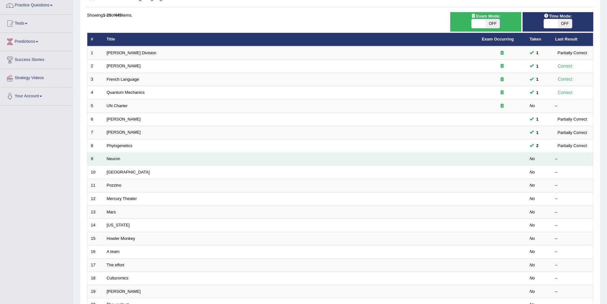
click at [344, 161] on td "Neuron" at bounding box center [290, 158] width 375 height 13
click at [115, 158] on link "Neuron" at bounding box center [114, 158] width 14 height 5
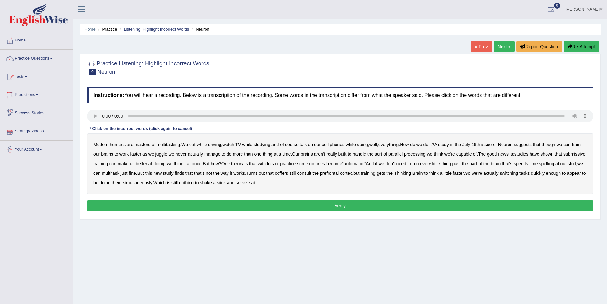
click at [100, 160] on div "Modern humans are masters of multitasking . We eat while driving , watch TV whi…" at bounding box center [340, 163] width 507 height 61
click at [564, 157] on b "submissive" at bounding box center [575, 153] width 22 height 5
click at [554, 164] on b "spelling" at bounding box center [546, 163] width 15 height 5
click at [289, 175] on b "coffers" at bounding box center [281, 173] width 13 height 5
click at [273, 202] on button "Verify" at bounding box center [340, 205] width 507 height 11
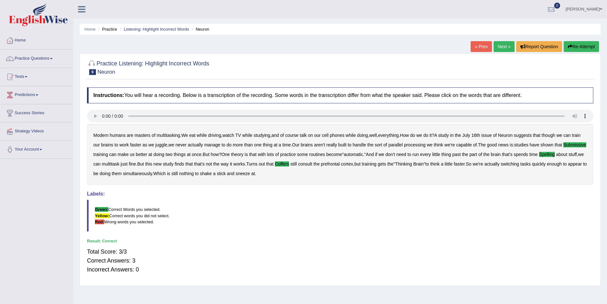
click at [504, 45] on link "Next »" at bounding box center [504, 46] width 21 height 11
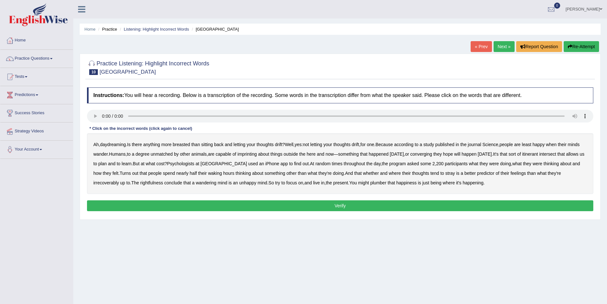
click at [187, 146] on b "breasted" at bounding box center [181, 144] width 17 height 5
click at [257, 154] on b "imprinting" at bounding box center [247, 153] width 19 height 5
click at [433, 154] on b "converging" at bounding box center [422, 153] width 22 height 5
click at [556, 154] on b "intersect" at bounding box center [547, 153] width 17 height 5
click at [102, 181] on b "irrecoverably" at bounding box center [106, 182] width 26 height 5
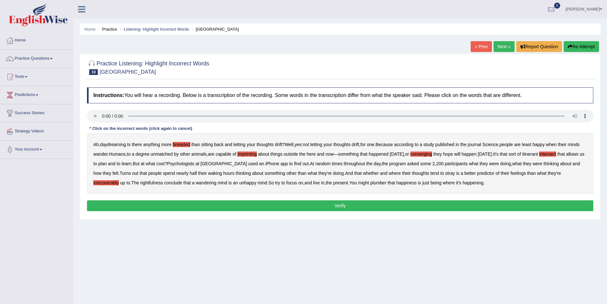
click at [152, 183] on b "rightfulness" at bounding box center [151, 182] width 23 height 5
click at [270, 205] on button "Verify" at bounding box center [340, 205] width 507 height 11
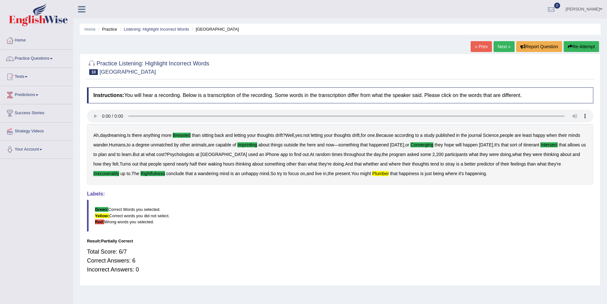
click at [496, 49] on link "Next »" at bounding box center [504, 46] width 21 height 11
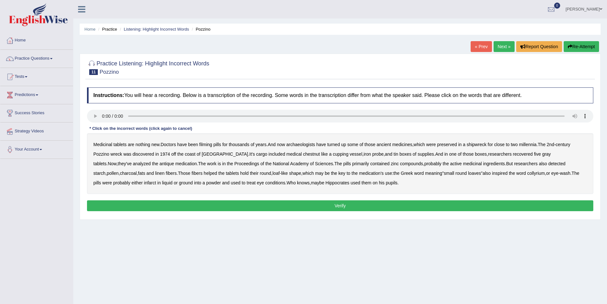
click at [207, 143] on b "filming" at bounding box center [205, 144] width 13 height 5
click at [303, 156] on b "chestnut" at bounding box center [311, 153] width 17 height 5
click at [156, 180] on b "infarct" at bounding box center [150, 182] width 12 height 5
click at [525, 206] on button "Verify" at bounding box center [340, 205] width 507 height 11
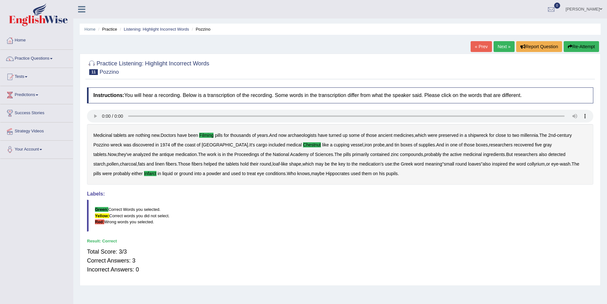
click at [498, 44] on link "Next »" at bounding box center [504, 46] width 21 height 11
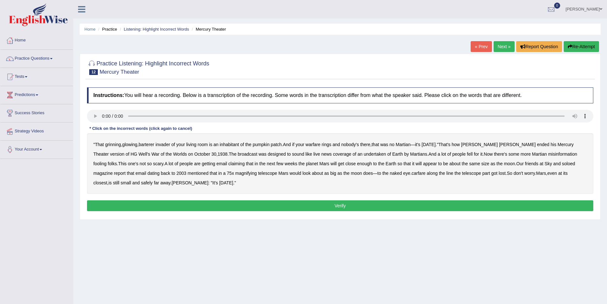
click at [151, 146] on b "barterer" at bounding box center [147, 144] width 16 height 5
click at [321, 147] on b "warfare" at bounding box center [313, 144] width 15 height 5
click at [364, 157] on b "undertaken" at bounding box center [375, 153] width 22 height 5
click at [562, 163] on b "soloed" at bounding box center [568, 163] width 13 height 5
click at [412, 175] on b "carfare" at bounding box center [419, 173] width 14 height 5
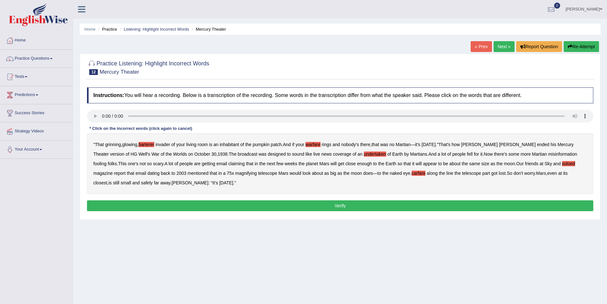
click at [266, 208] on button "Verify" at bounding box center [340, 205] width 507 height 11
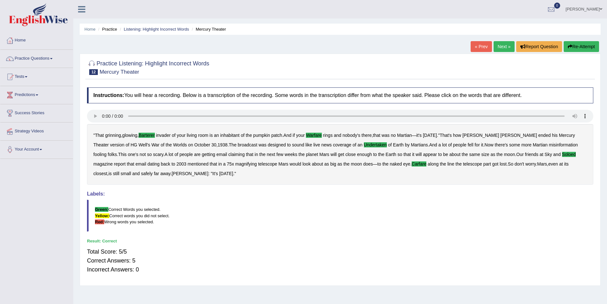
click at [498, 49] on link "Next »" at bounding box center [504, 46] width 21 height 11
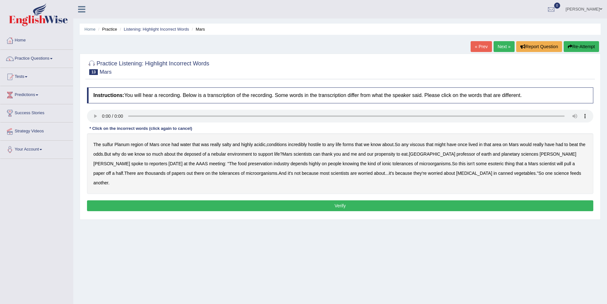
click at [109, 146] on b "sulfur" at bounding box center [107, 144] width 11 height 5
click at [424, 144] on b "viscous" at bounding box center [417, 144] width 15 height 5
click at [199, 156] on b "deposed" at bounding box center [192, 153] width 17 height 5
click at [226, 154] on b "nebular" at bounding box center [218, 153] width 15 height 5
click at [196, 162] on b "AAAS" at bounding box center [202, 163] width 12 height 5
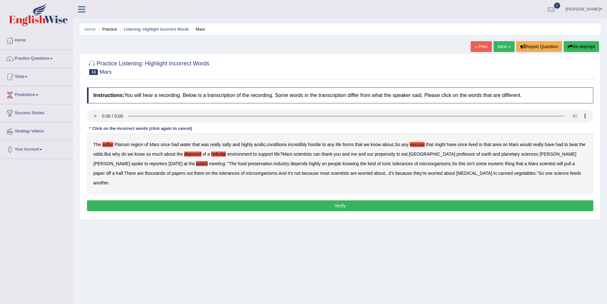
click at [196, 162] on b "AAAS" at bounding box center [202, 163] width 12 height 5
click at [291, 165] on b "depends" at bounding box center [299, 163] width 17 height 5
click at [224, 160] on div "The sulfur Planum region of [GEOGRAPHIC_DATA] once had water that was really sa…" at bounding box center [340, 163] width 507 height 61
click at [291, 162] on b "depends" at bounding box center [299, 163] width 17 height 5
click at [403, 200] on button "Verify" at bounding box center [340, 205] width 507 height 11
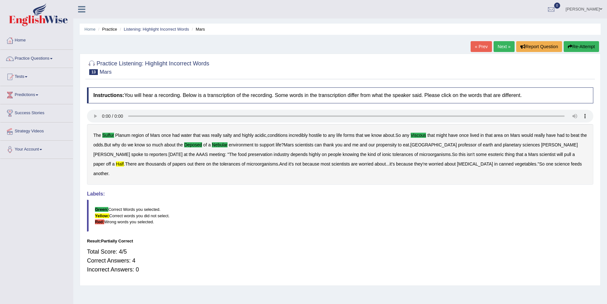
click at [597, 9] on link "[PERSON_NAME]" at bounding box center [584, 8] width 46 height 17
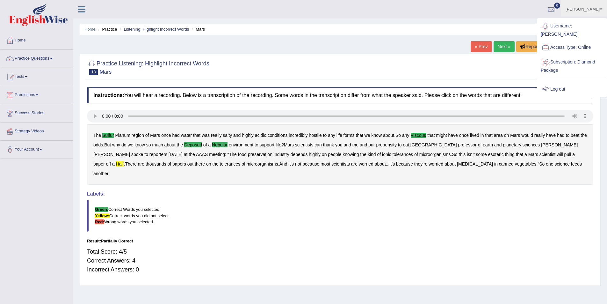
click at [562, 82] on link "Log out" at bounding box center [572, 89] width 69 height 15
